Goal: Information Seeking & Learning: Check status

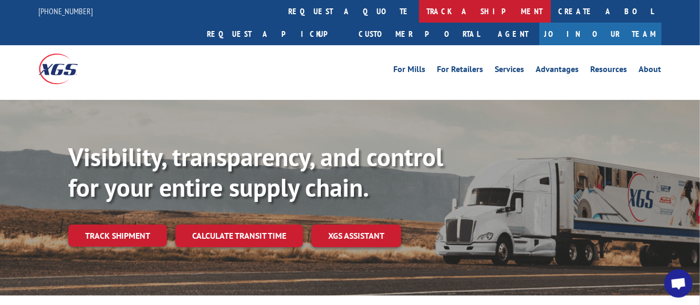
click at [419, 14] on link "track a shipment" at bounding box center [485, 11] width 132 height 23
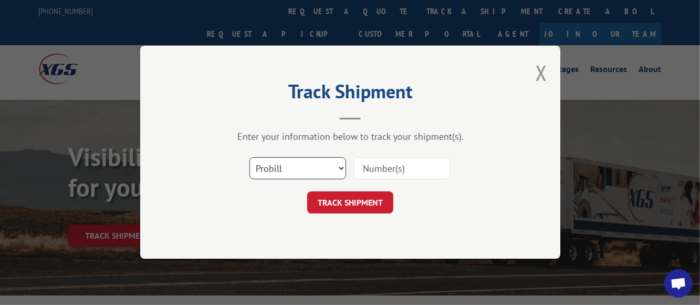
click at [309, 170] on select "Select category... Probill BOL PO" at bounding box center [297, 169] width 97 height 22
select select "bol"
click at [249, 158] on select "Select category... Probill BOL PO" at bounding box center [297, 169] width 97 height 22
drag, startPoint x: 370, startPoint y: 144, endPoint x: 381, endPoint y: 160, distance: 19.4
click at [372, 149] on div "Enter your information below to track your shipment(s). Select category... Prob…" at bounding box center [350, 172] width 315 height 83
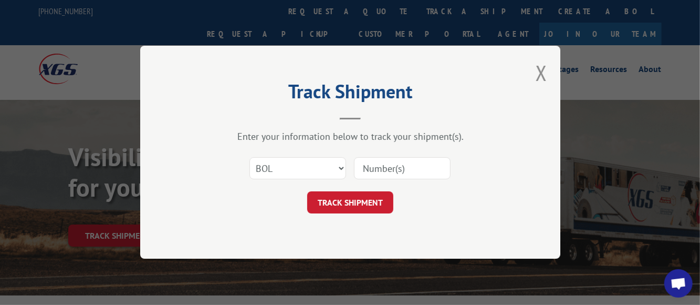
click at [359, 158] on input at bounding box center [402, 169] width 97 height 22
click at [342, 166] on select "Select category... Probill BOL PO" at bounding box center [297, 169] width 97 height 22
click at [249, 158] on select "Select category... Probill BOL PO" at bounding box center [297, 169] width 97 height 22
click at [362, 161] on input at bounding box center [402, 169] width 97 height 22
type input "993343"
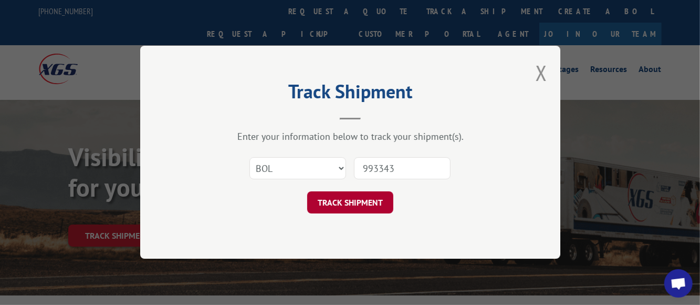
click at [369, 202] on button "TRACK SHIPMENT" at bounding box center [350, 203] width 86 height 22
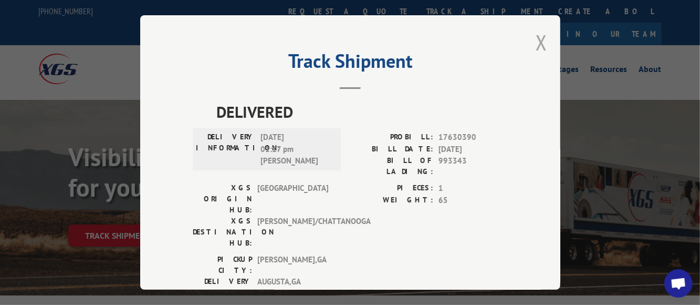
click at [541, 37] on button "Close modal" at bounding box center [542, 42] width 12 height 28
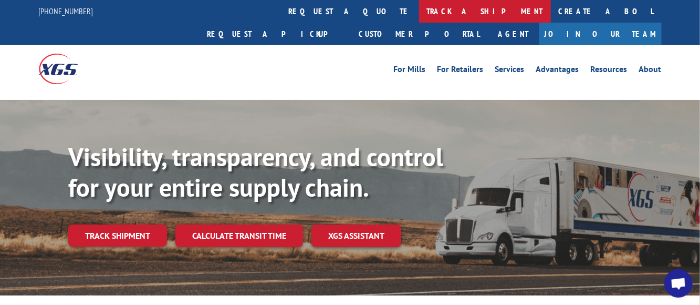
click at [419, 4] on link "track a shipment" at bounding box center [485, 11] width 132 height 23
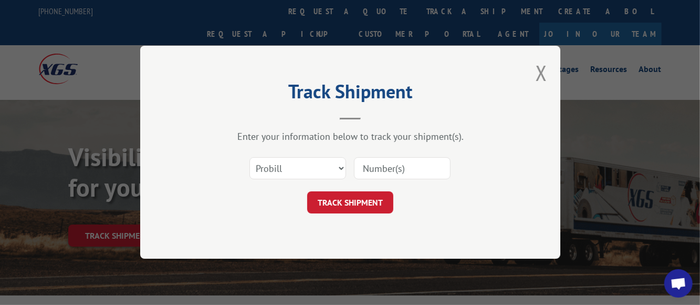
click at [376, 165] on input at bounding box center [402, 169] width 97 height 22
type input "17630390"
click at [375, 195] on button "TRACK SHIPMENT" at bounding box center [350, 203] width 86 height 22
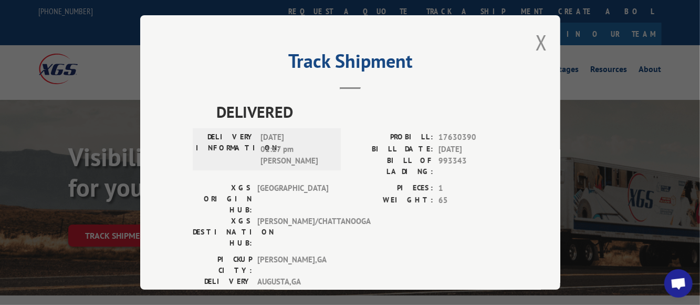
click at [378, 65] on h2 "Track Shipment" at bounding box center [350, 64] width 315 height 20
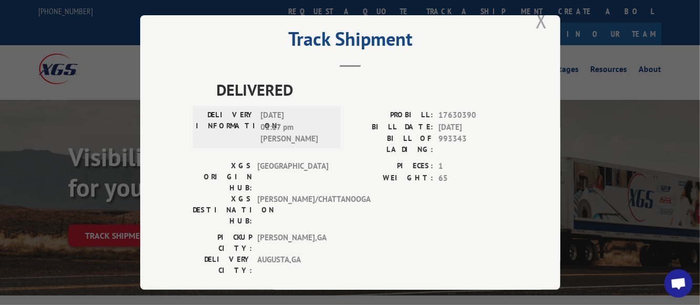
click at [542, 15] on button "Close modal" at bounding box center [542, 20] width 12 height 28
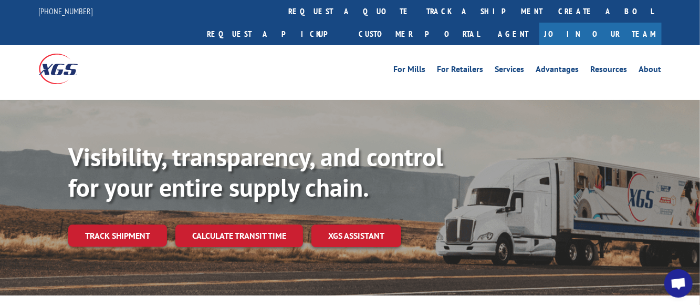
click at [419, 13] on link "track a shipment" at bounding box center [485, 11] width 132 height 23
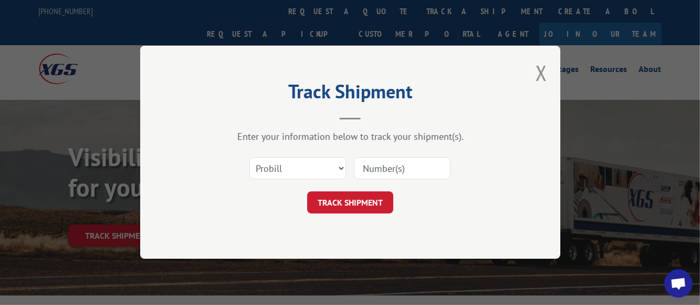
scroll to position [0, 0]
click at [317, 161] on select "Select category... Probill BOL PO" at bounding box center [297, 169] width 97 height 22
click at [379, 169] on input at bounding box center [402, 169] width 97 height 22
click at [340, 169] on select "Select category... Probill BOL PO" at bounding box center [297, 169] width 97 height 22
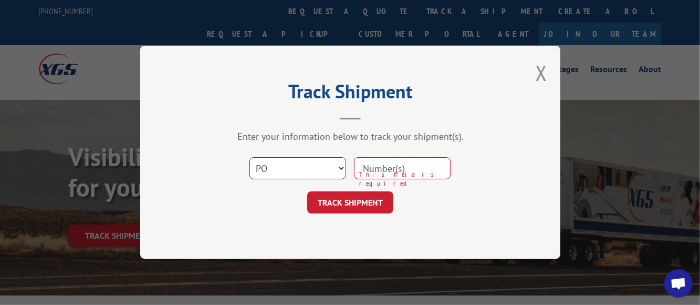
click at [249, 158] on select "Select category... Probill BOL PO" at bounding box center [297, 169] width 97 height 22
click at [344, 169] on select "Select category... Probill BOL PO" at bounding box center [297, 169] width 97 height 22
select select "bol"
click at [249, 158] on select "Select category... Probill BOL PO" at bounding box center [297, 169] width 97 height 22
click at [375, 158] on input at bounding box center [402, 169] width 97 height 22
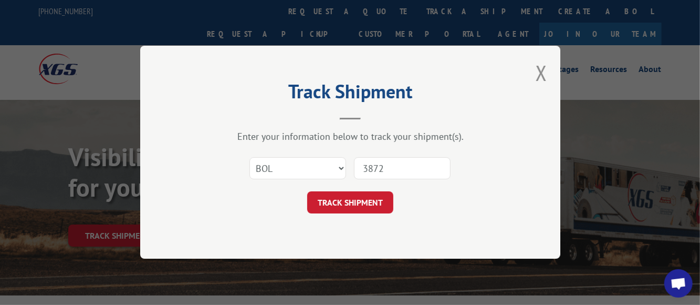
type input "38723"
click button "TRACK SHIPMENT" at bounding box center [350, 203] width 86 height 22
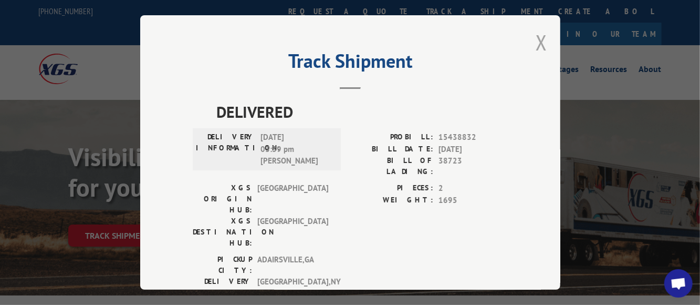
click at [537, 28] on button "Close modal" at bounding box center [542, 42] width 12 height 28
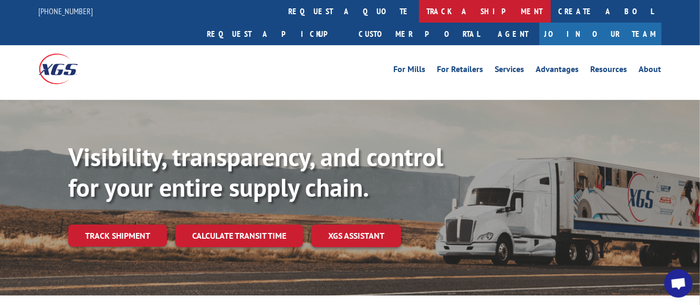
click at [419, 12] on link "track a shipment" at bounding box center [485, 11] width 132 height 23
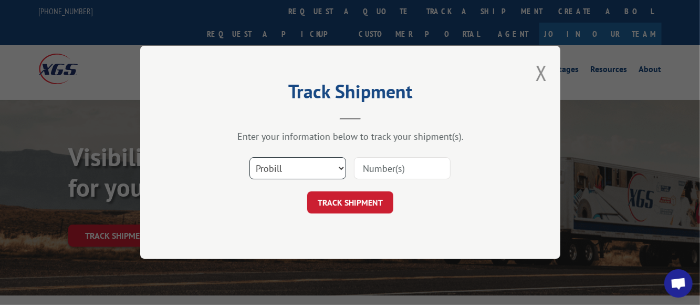
click at [335, 172] on select "Select category... Probill BOL PO" at bounding box center [297, 169] width 97 height 22
select select "bol"
click at [249, 158] on select "Select category... Probill BOL PO" at bounding box center [297, 169] width 97 height 22
click at [321, 163] on select "Select category... Probill BOL PO" at bounding box center [297, 169] width 97 height 22
click at [249, 158] on select "Select category... Probill BOL PO" at bounding box center [297, 169] width 97 height 22
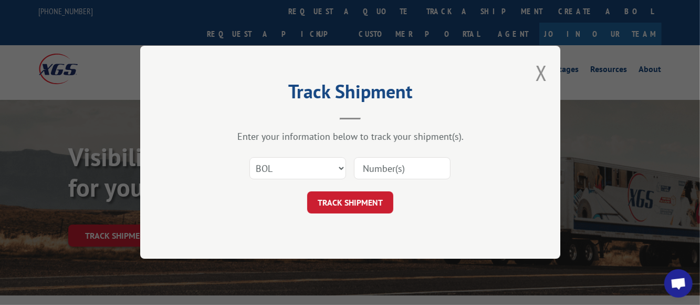
click at [395, 170] on input at bounding box center [402, 169] width 97 height 22
type input "38723"
click button "TRACK SHIPMENT" at bounding box center [350, 203] width 86 height 22
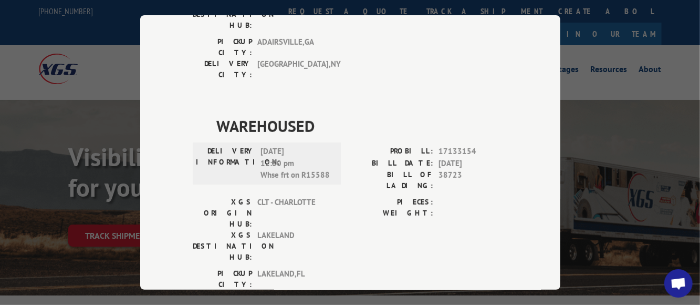
scroll to position [7, 0]
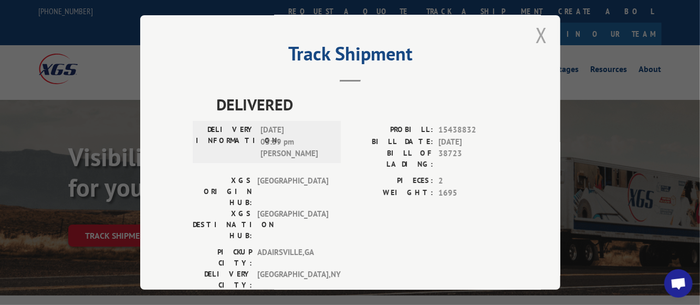
click at [541, 36] on button "Close modal" at bounding box center [542, 35] width 12 height 28
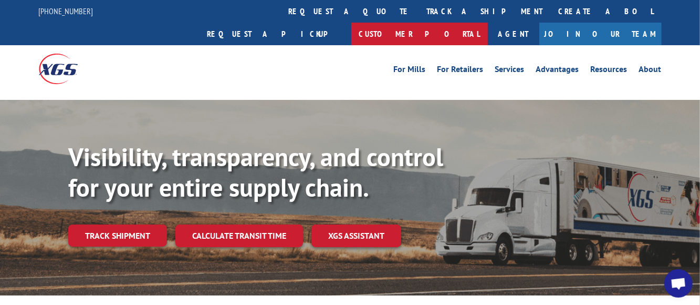
click at [488, 23] on link "Customer Portal" at bounding box center [419, 34] width 137 height 23
